Goal: Obtain resource: Obtain resource

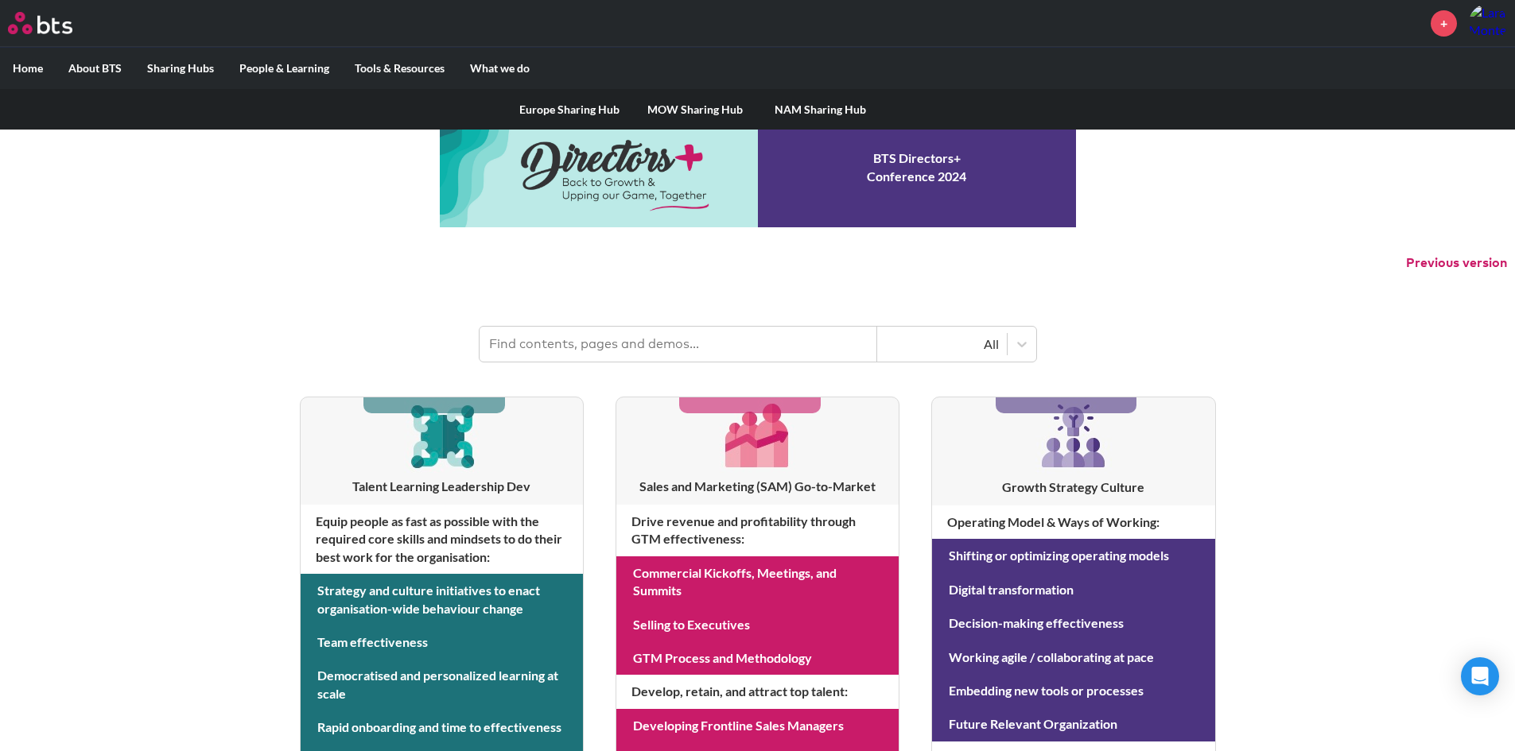
click at [191, 64] on label "Sharing Hubs" at bounding box center [180, 68] width 92 height 41
click at [0, 0] on input "Sharing Hubs" at bounding box center [0, 0] width 0 height 0
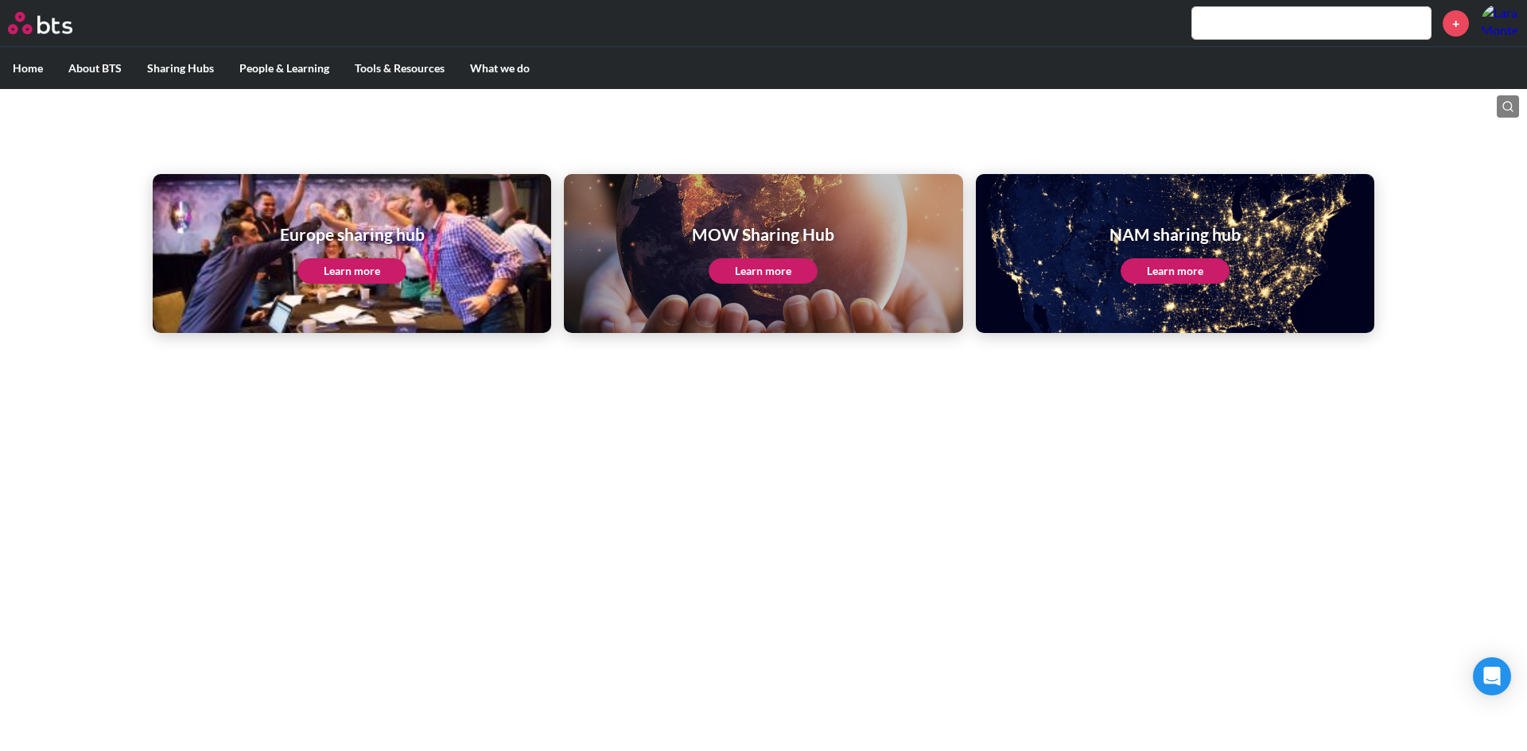
click at [790, 280] on link "Learn more" at bounding box center [763, 270] width 109 height 25
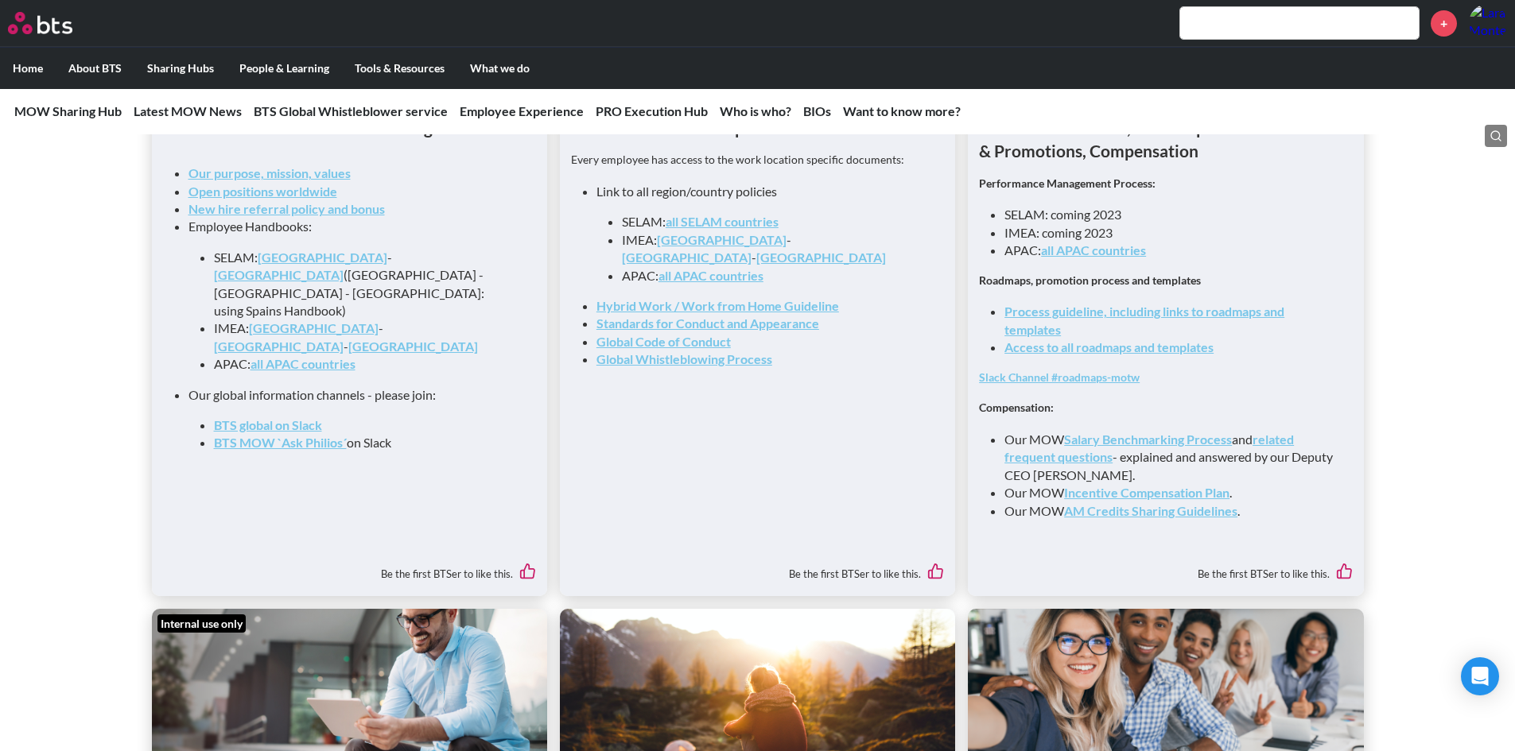
scroll to position [1749, 0]
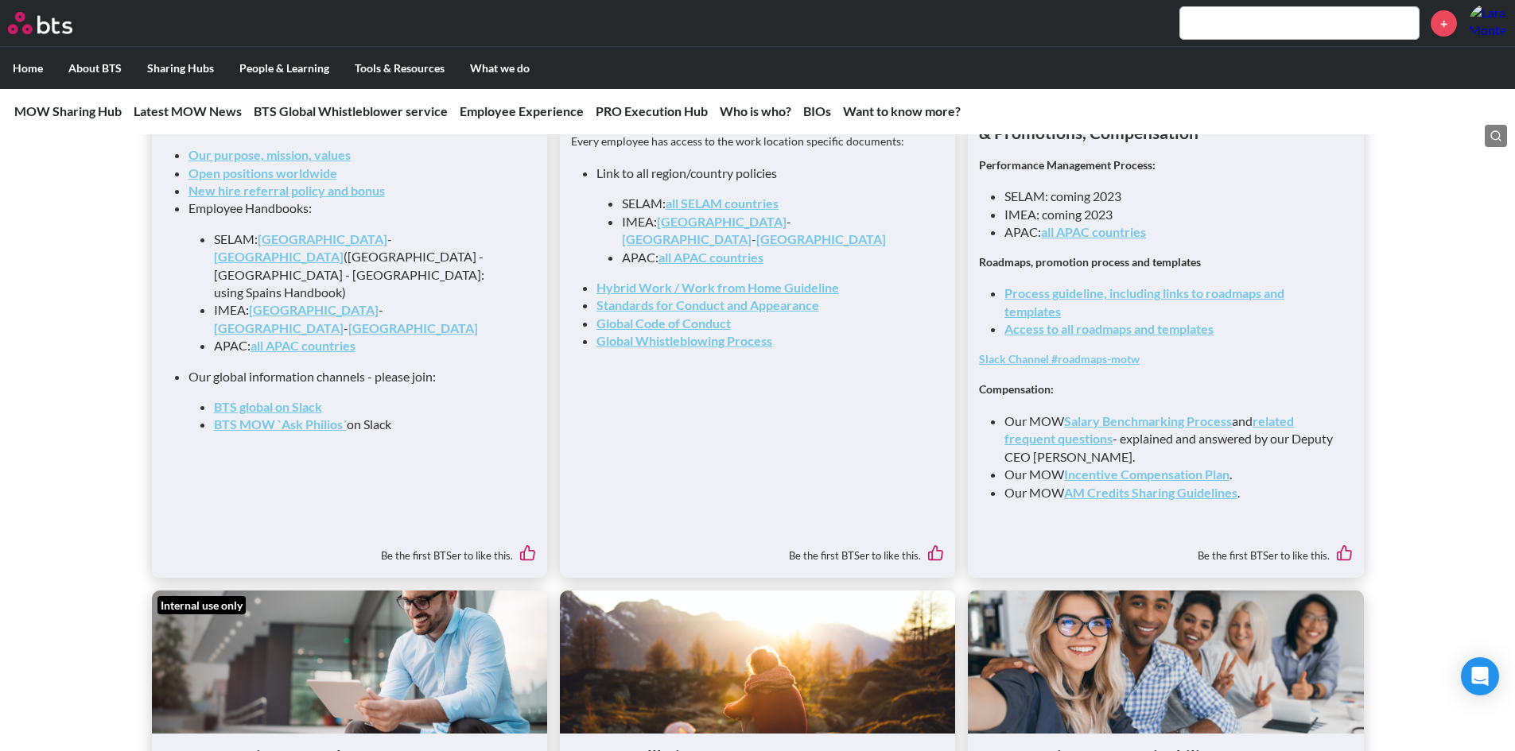
click at [1194, 336] on link "Access to all roadmaps and templates" at bounding box center [1108, 328] width 209 height 15
